Goal: Complete application form: Complete application form

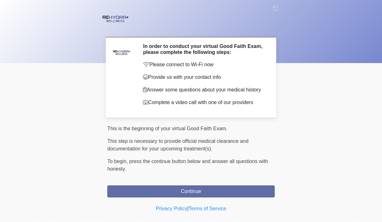
click at [208, 197] on button "Continue" at bounding box center [190, 191] width 167 height 12
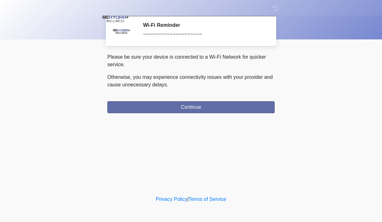
click at [217, 105] on button "Continue" at bounding box center [190, 107] width 167 height 12
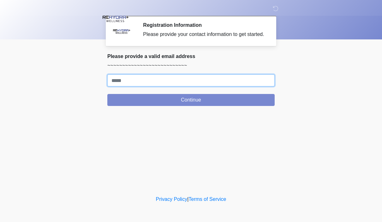
click at [184, 86] on input "Where should we email your treatment plan?" at bounding box center [190, 80] width 167 height 12
type input "**********"
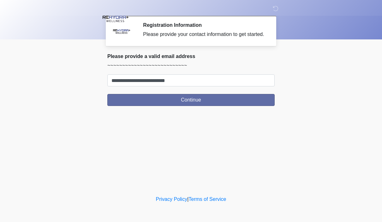
click at [209, 106] on button "Continue" at bounding box center [190, 100] width 167 height 12
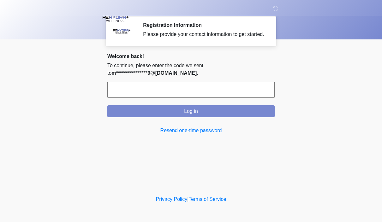
click at [195, 96] on input "text" at bounding box center [190, 90] width 167 height 16
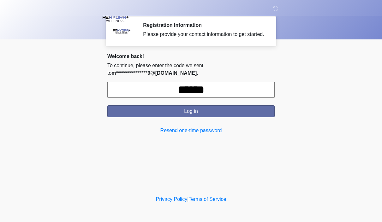
type input "******"
click at [204, 117] on button "Log in" at bounding box center [190, 111] width 167 height 12
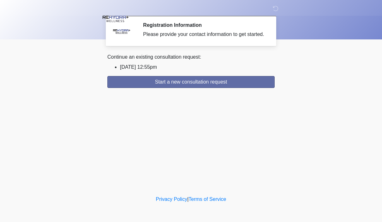
click at [230, 88] on button "Start a new consultation request" at bounding box center [190, 82] width 167 height 12
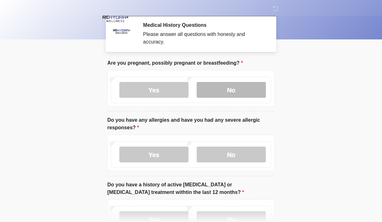
click at [241, 93] on label "No" at bounding box center [230, 90] width 69 height 16
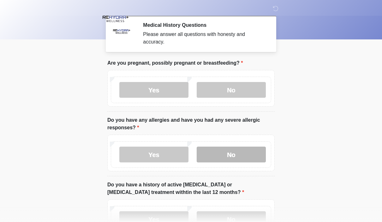
click at [240, 155] on label "No" at bounding box center [230, 155] width 69 height 16
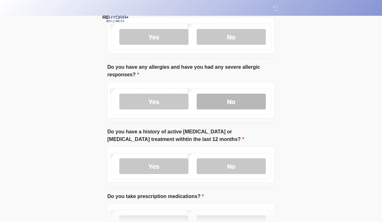
scroll to position [64, 0]
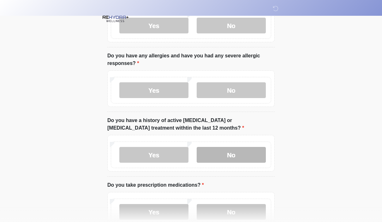
click at [217, 156] on label "No" at bounding box center [230, 155] width 69 height 16
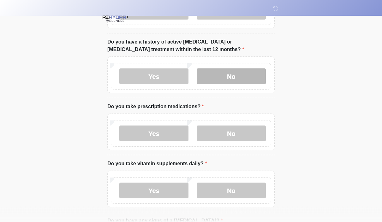
scroll to position [144, 0]
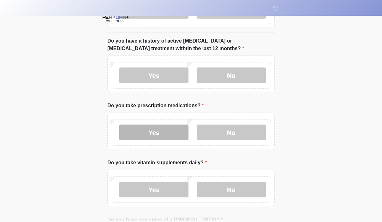
click at [133, 133] on label "Yes" at bounding box center [153, 133] width 69 height 16
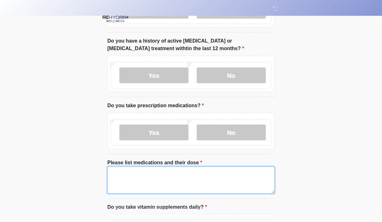
click at [119, 178] on textarea "Please list medications and their dose" at bounding box center [190, 180] width 167 height 27
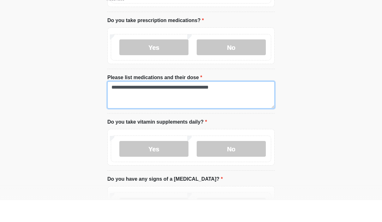
scroll to position [208, 0]
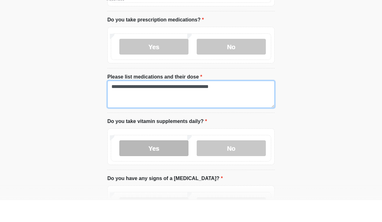
type textarea "**********"
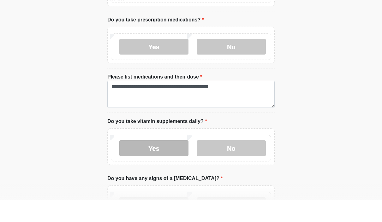
click at [171, 162] on label "Yes" at bounding box center [153, 170] width 69 height 16
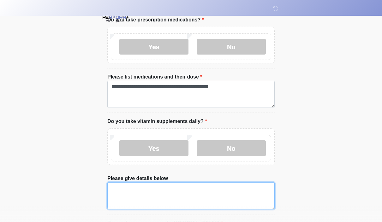
click at [171, 198] on textarea "Please give details below" at bounding box center [190, 195] width 167 height 27
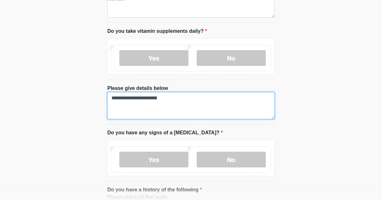
scroll to position [298, 0]
type textarea "**********"
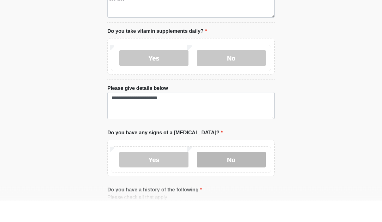
click at [225, 173] on label "No" at bounding box center [230, 181] width 69 height 16
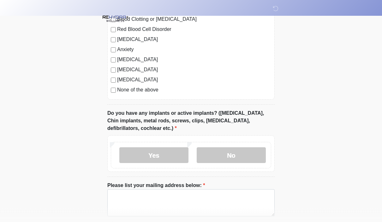
scroll to position [552, 0]
click at [163, 153] on label "Yes" at bounding box center [153, 155] width 69 height 16
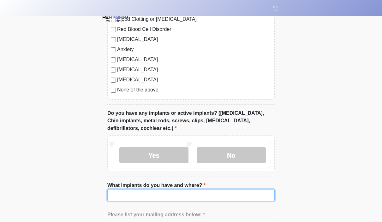
click at [206, 194] on input "What implants do you have and where?" at bounding box center [190, 195] width 167 height 12
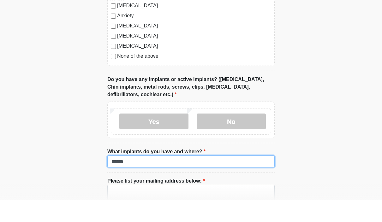
scroll to position [625, 0]
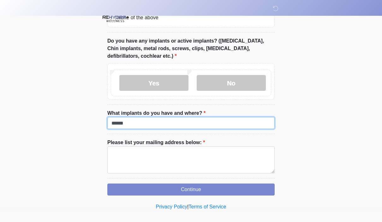
type input "******"
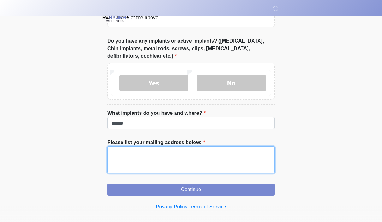
click at [153, 161] on textarea "Please list your mailing address below:" at bounding box center [190, 159] width 167 height 27
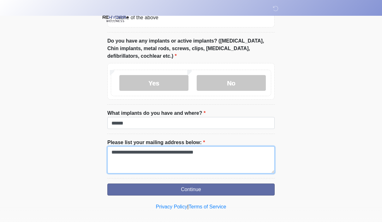
type textarea "**********"
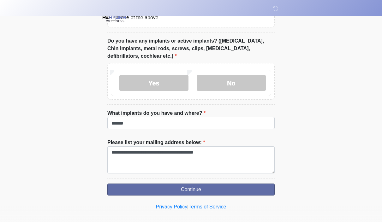
click at [248, 187] on button "Continue" at bounding box center [190, 190] width 167 height 12
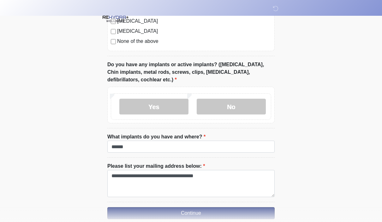
scroll to position [603, 0]
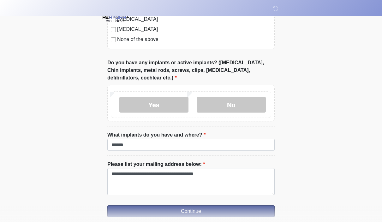
click at [114, 209] on button "Continue" at bounding box center [190, 211] width 167 height 12
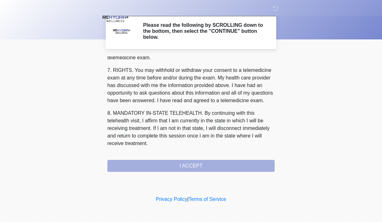
scroll to position [270, 0]
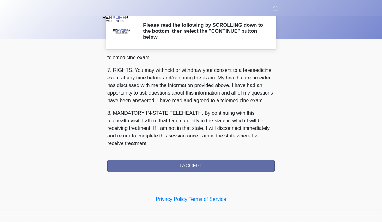
click at [148, 169] on button "I ACCEPT" at bounding box center [190, 166] width 167 height 12
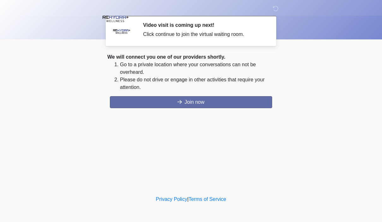
click at [210, 102] on button "Join now" at bounding box center [191, 102] width 162 height 12
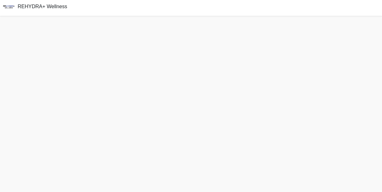
scroll to position [29, 0]
